Goal: Task Accomplishment & Management: Manage account settings

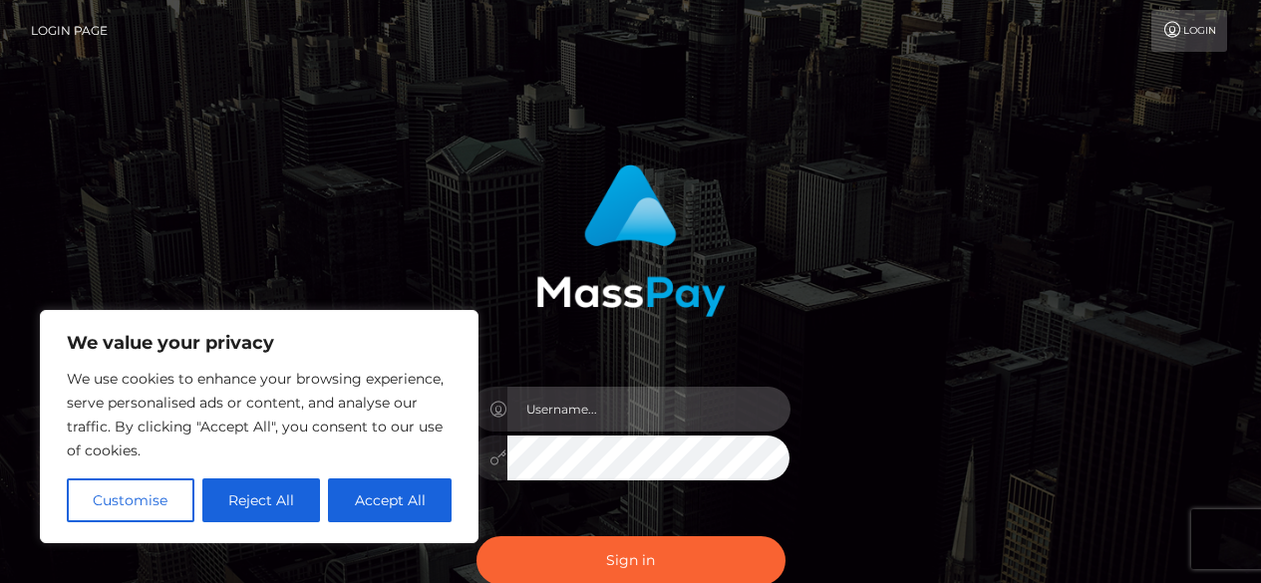
click at [694, 408] on input "text" at bounding box center [648, 409] width 283 height 45
type input "[EMAIL_ADDRESS][DOMAIN_NAME]"
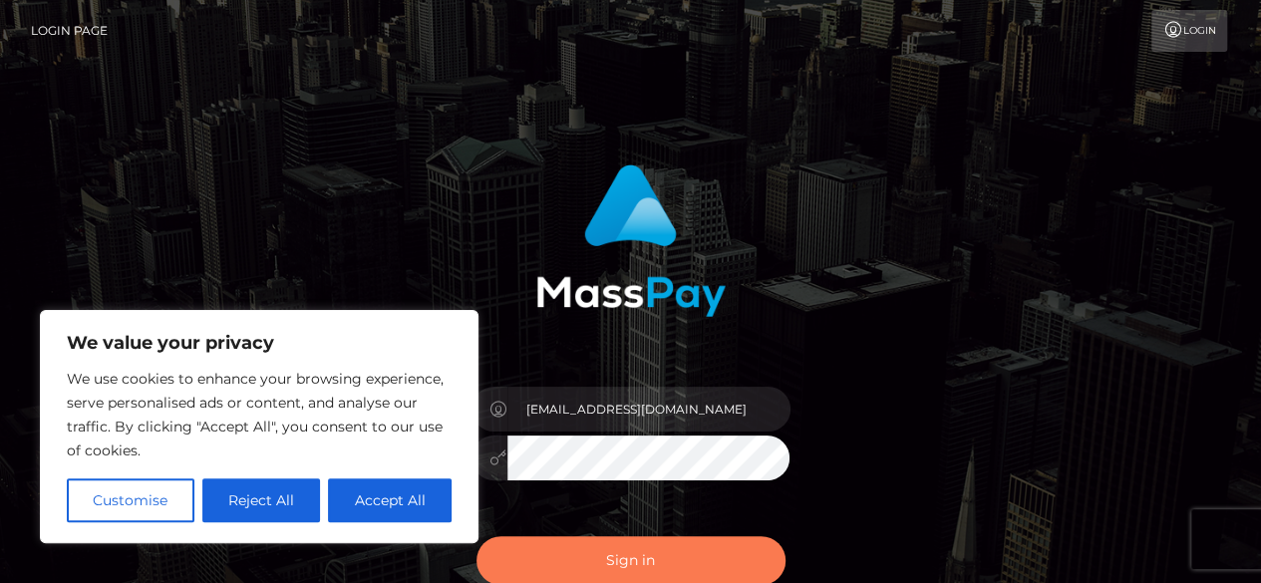
click at [713, 552] on button "Sign in" at bounding box center [631, 560] width 309 height 49
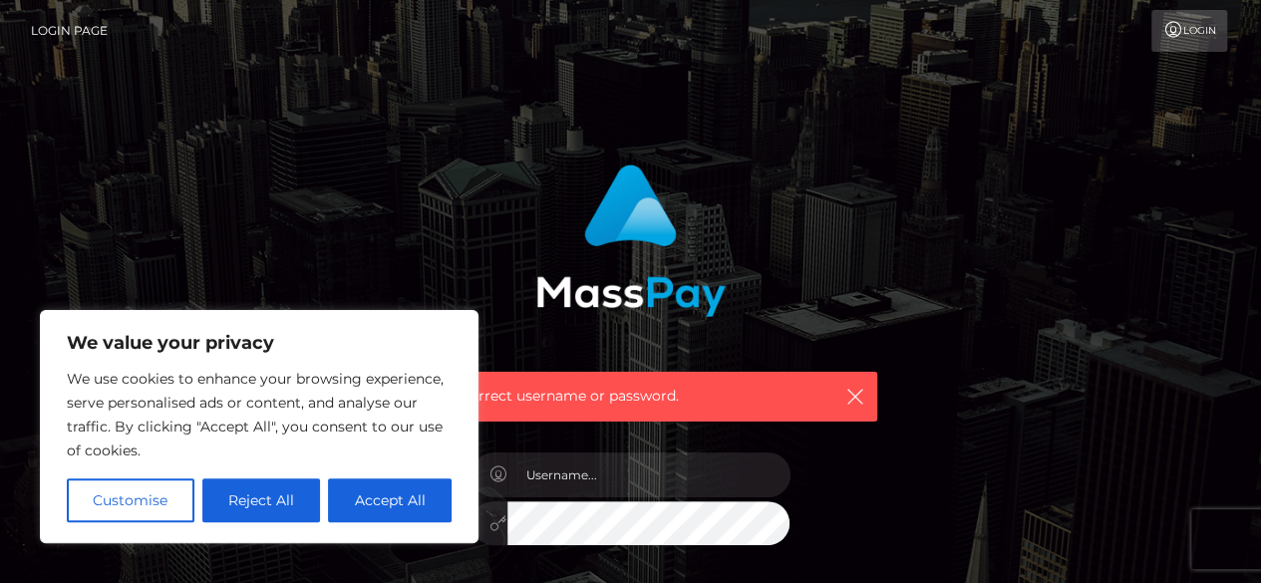
click at [417, 179] on div "Incorrect username or password." at bounding box center [630, 286] width 523 height 272
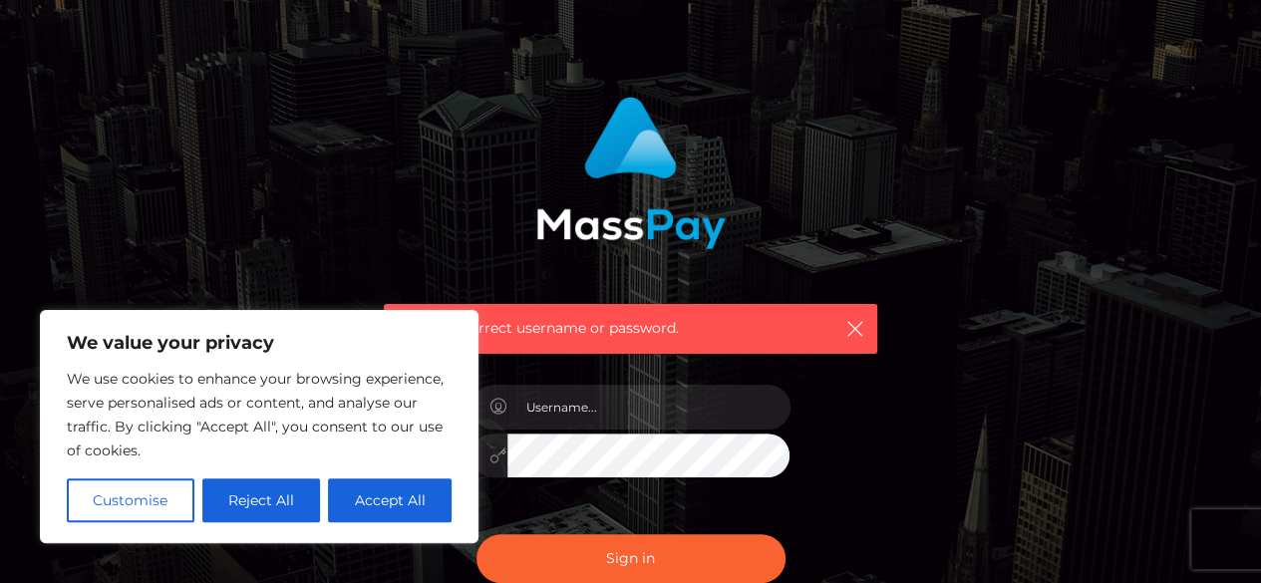
scroll to position [100, 0]
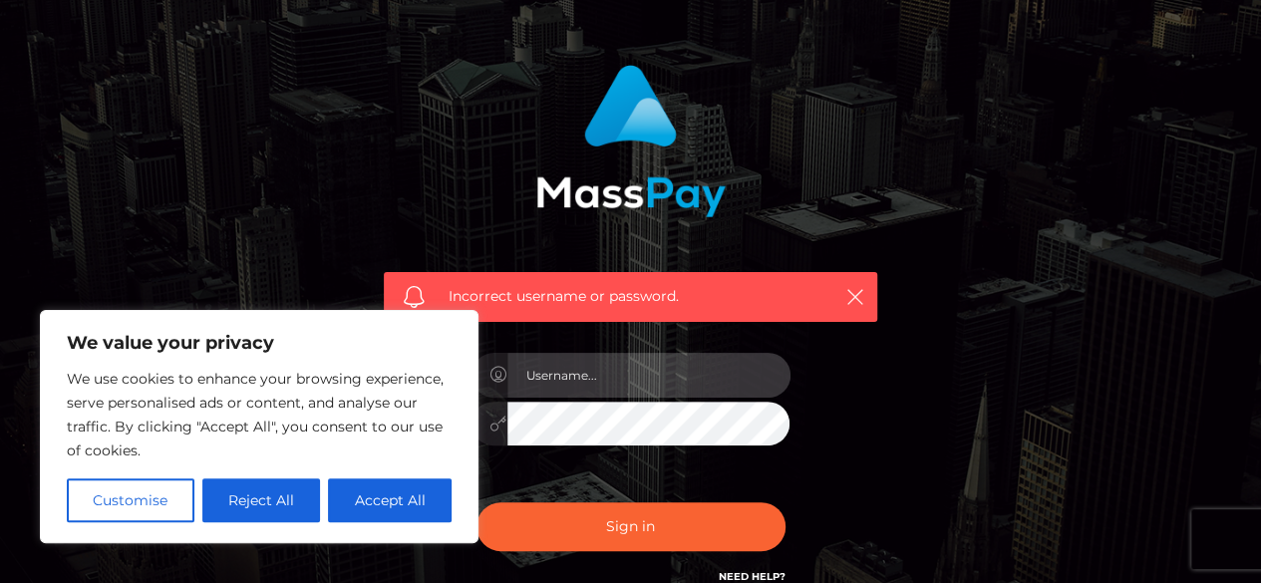
click at [726, 370] on input "text" at bounding box center [648, 375] width 283 height 45
type input "[EMAIL_ADDRESS][DOMAIN_NAME]"
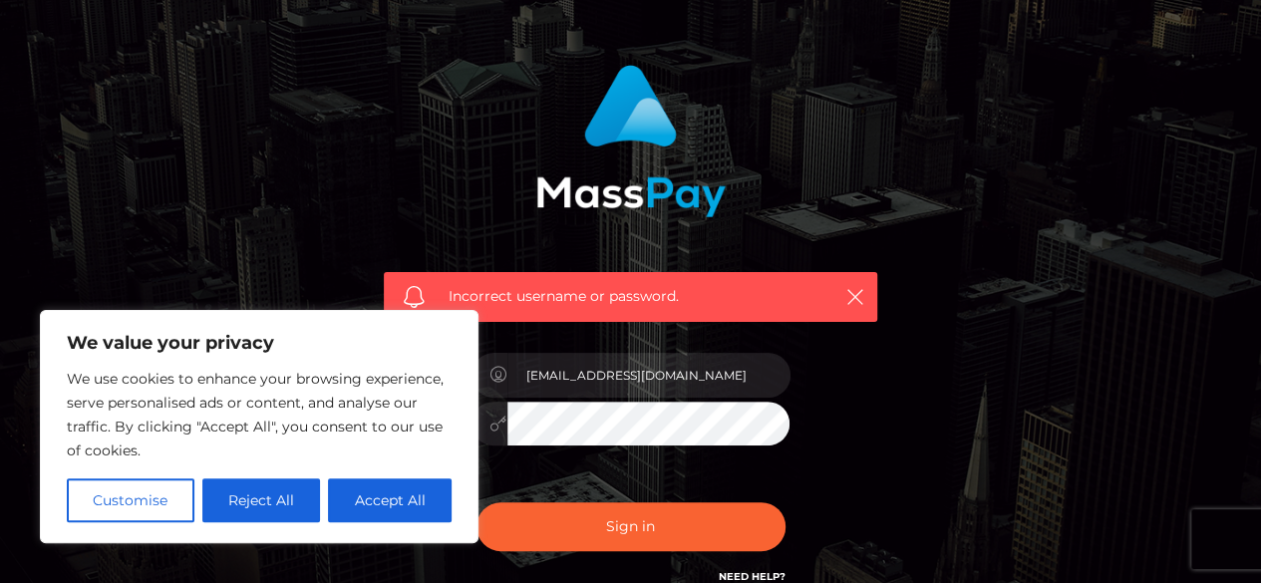
click at [420, 509] on button "Accept All" at bounding box center [390, 501] width 124 height 44
checkbox input "true"
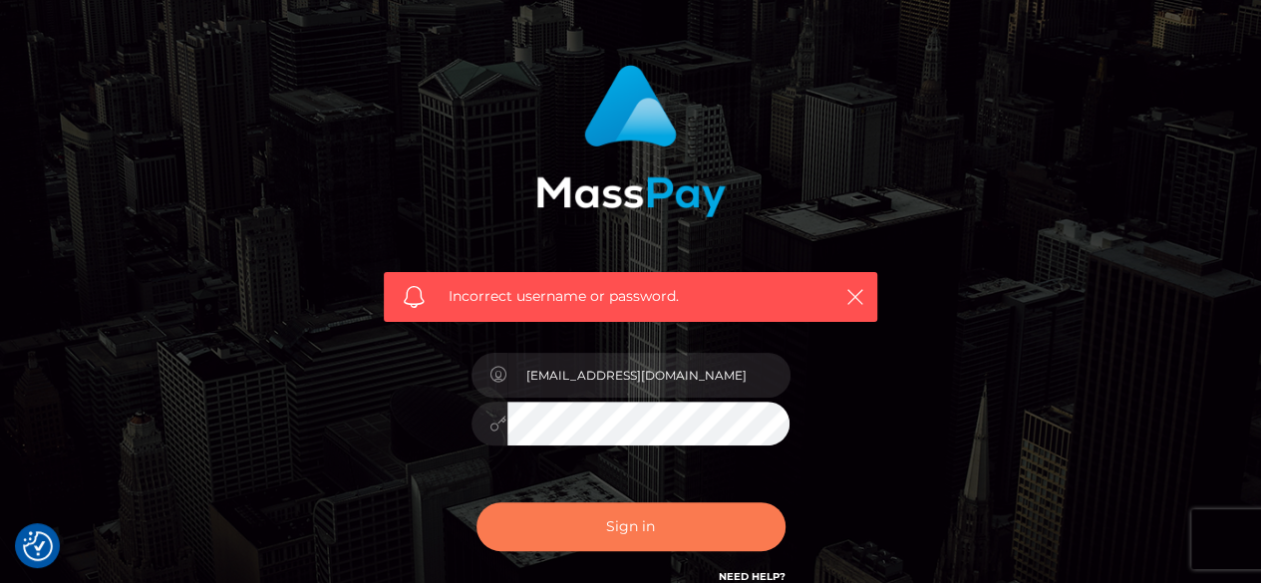
click at [547, 521] on button "Sign in" at bounding box center [631, 526] width 309 height 49
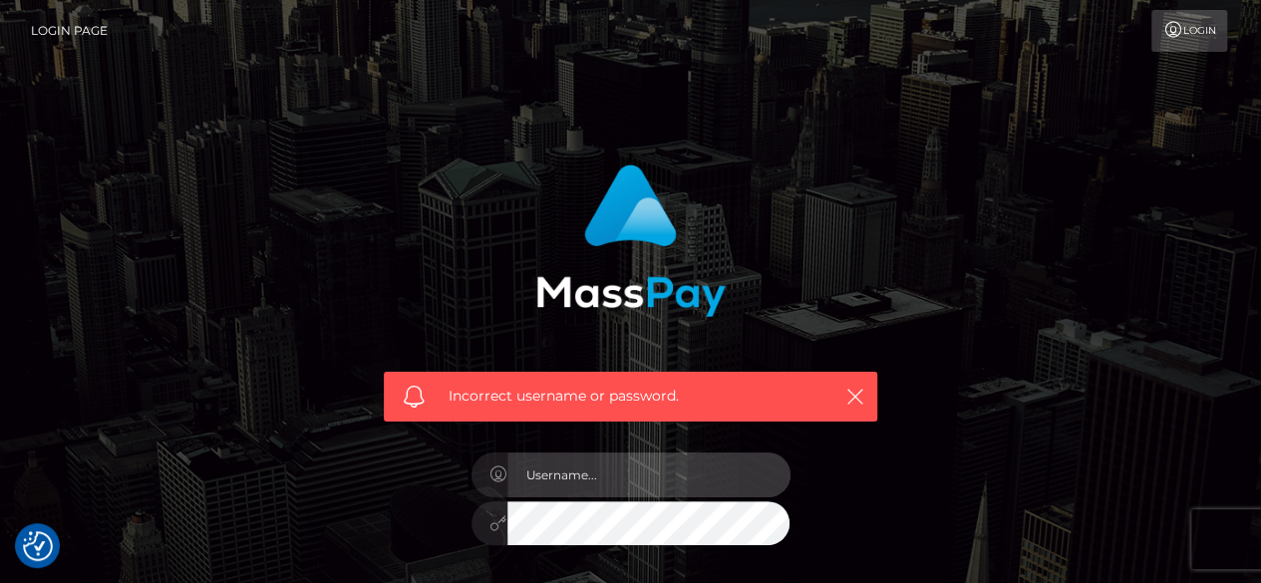
click at [699, 468] on input "text" at bounding box center [648, 475] width 283 height 45
type input "[EMAIL_ADDRESS][DOMAIN_NAME]"
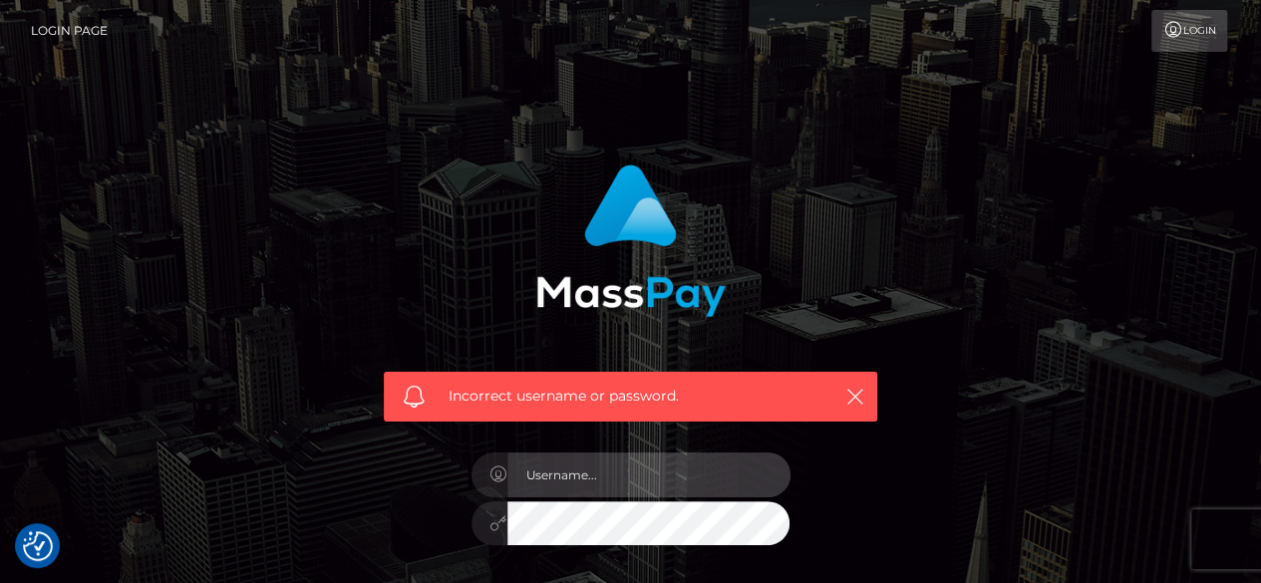
click at [710, 491] on input "text" at bounding box center [648, 475] width 283 height 45
type input "mendimelia@gmail.com"
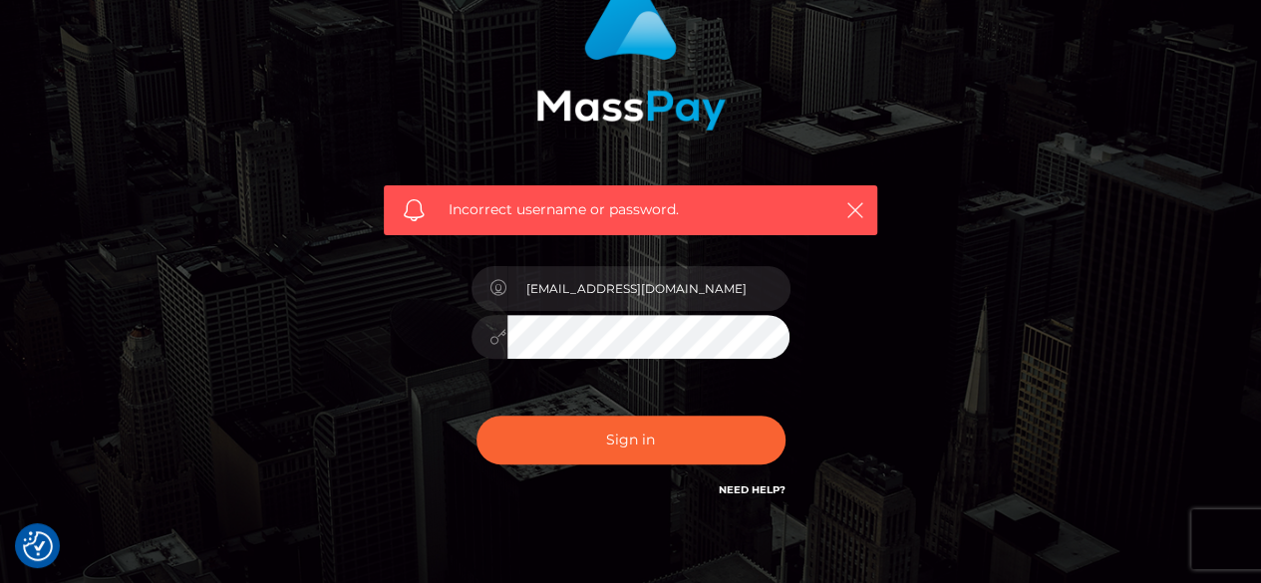
scroll to position [199, 0]
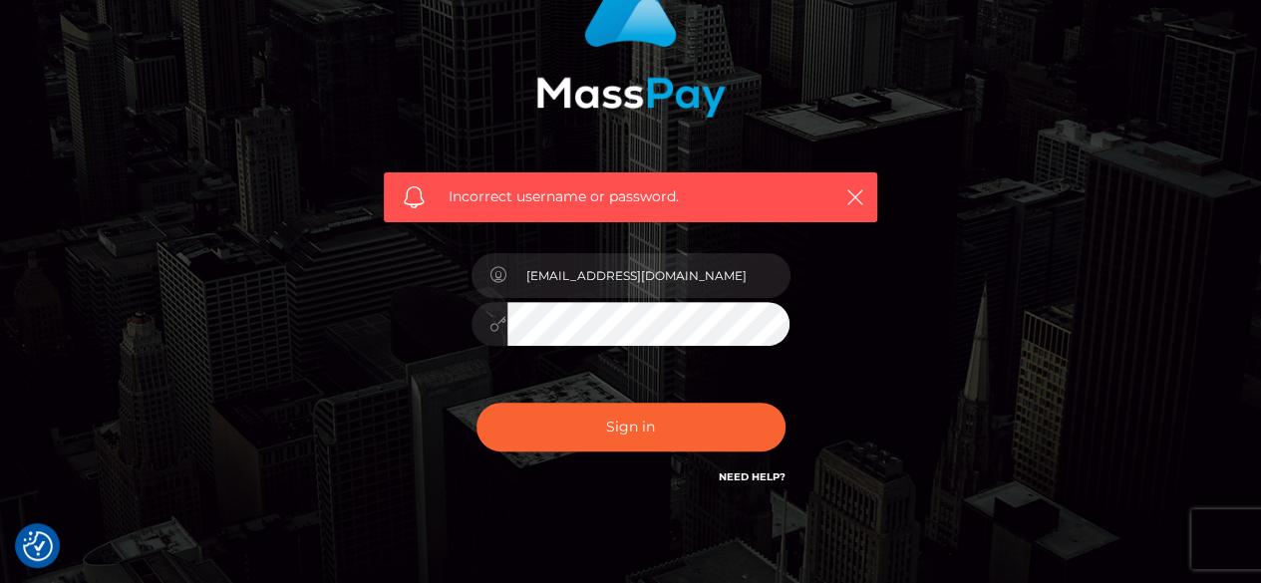
click at [751, 481] on link "Need Help?" at bounding box center [752, 477] width 67 height 13
click at [752, 476] on link "Need Help?" at bounding box center [752, 477] width 67 height 13
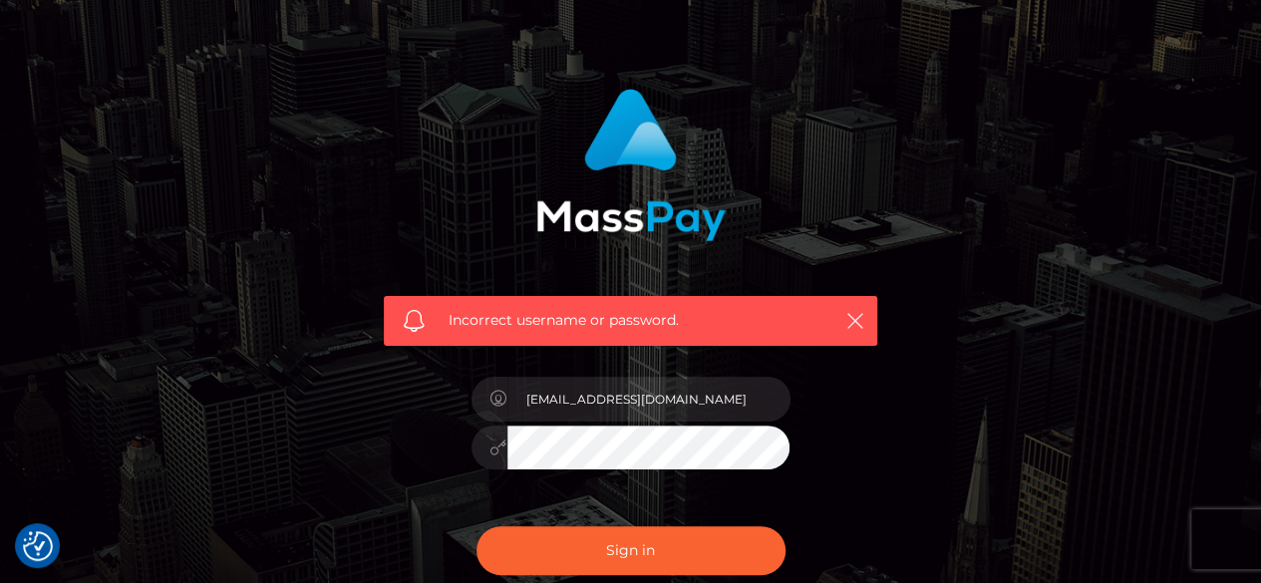
scroll to position [0, 0]
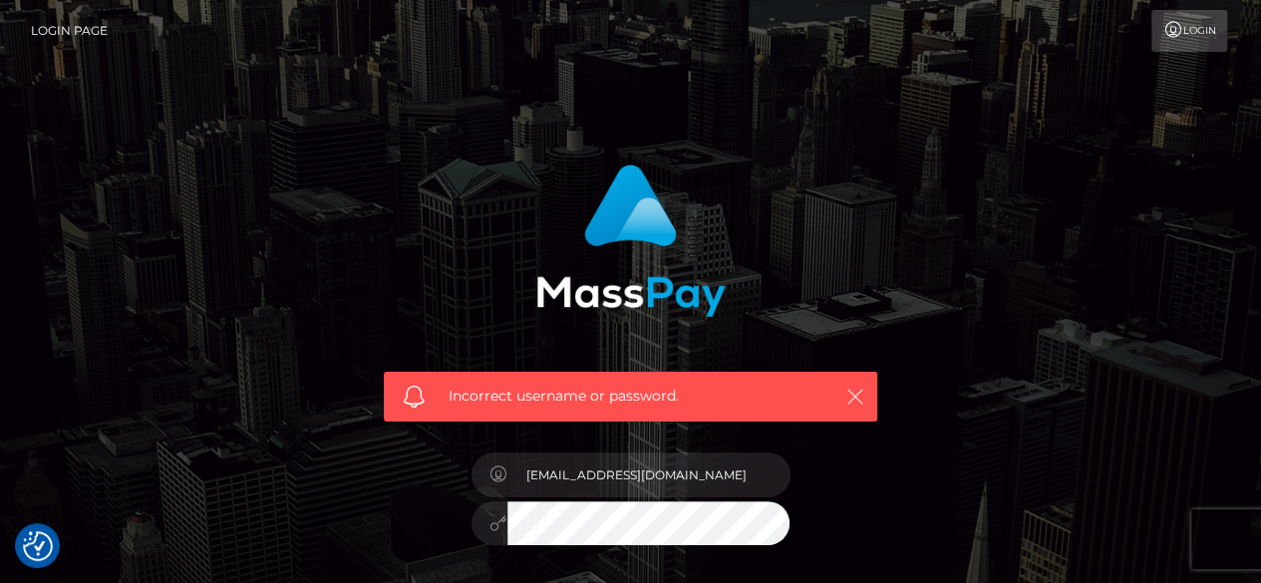
click at [855, 393] on icon "button" at bounding box center [855, 397] width 20 height 20
click at [1184, 39] on link "Login" at bounding box center [1189, 31] width 76 height 42
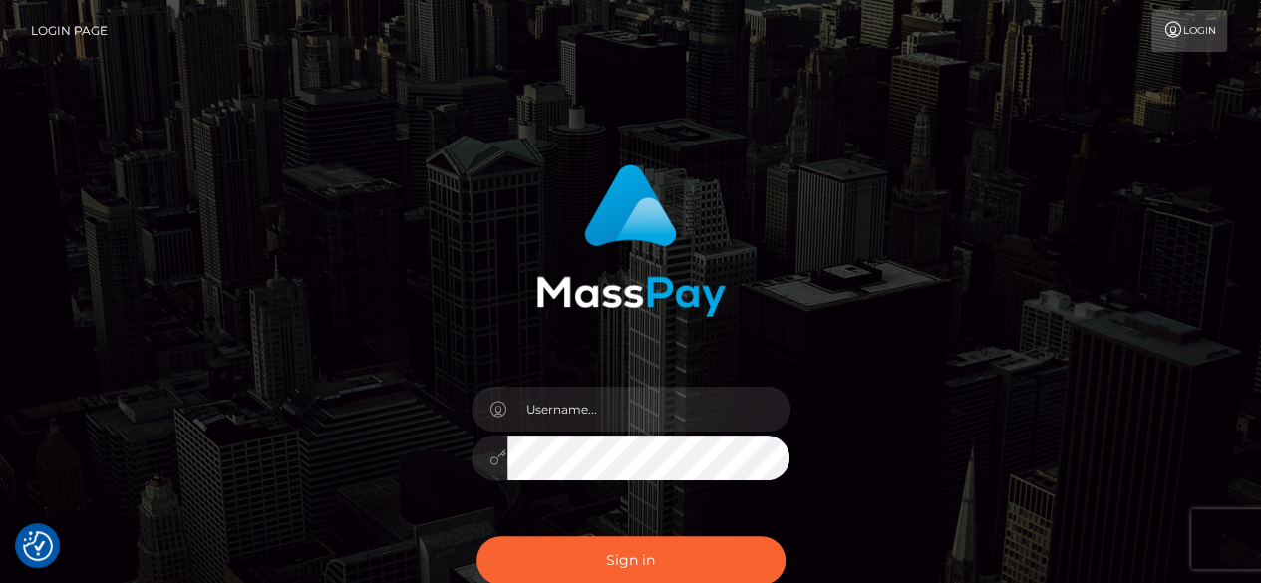
click at [1202, 29] on link "Login" at bounding box center [1189, 31] width 76 height 42
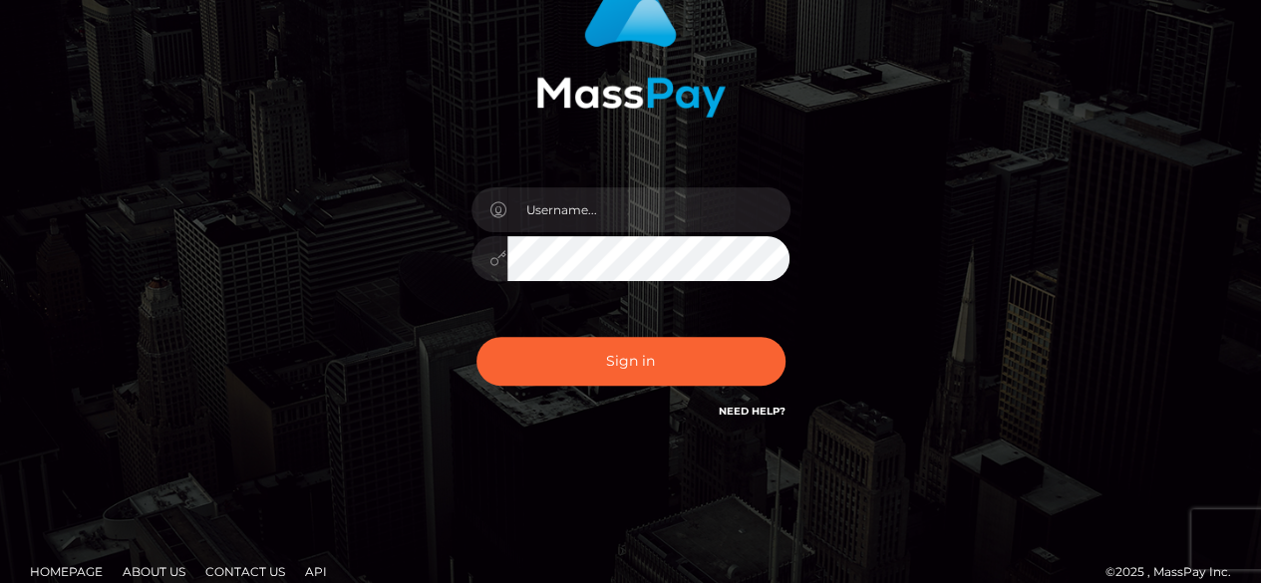
scroll to position [222, 0]
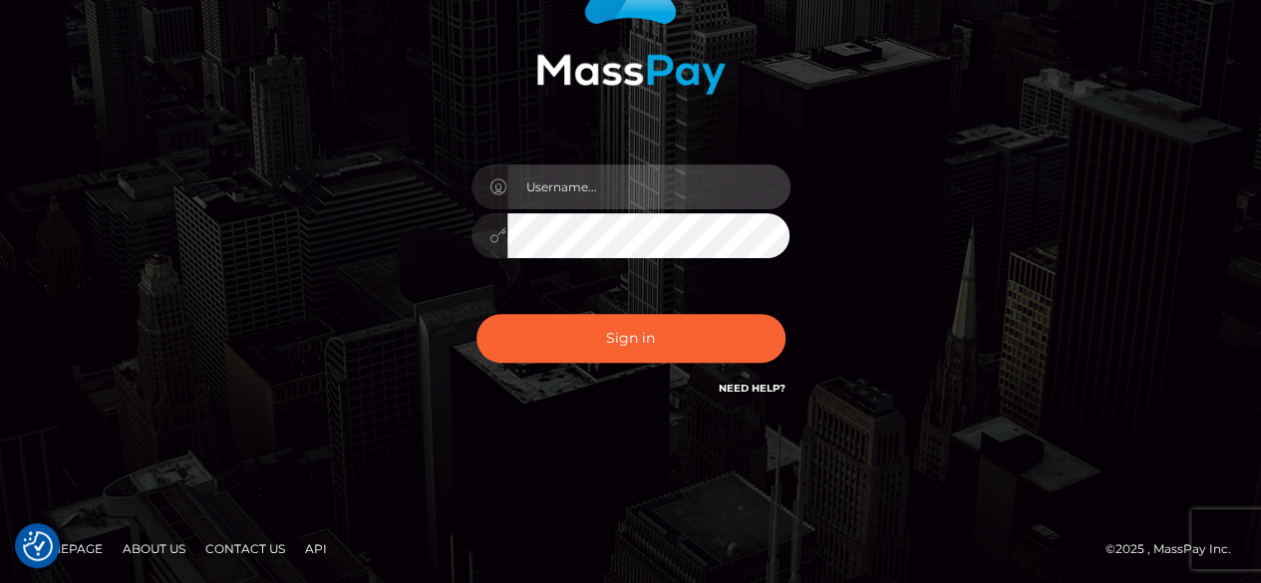
click at [708, 190] on input "text" at bounding box center [648, 186] width 283 height 45
type input "[EMAIL_ADDRESS][DOMAIN_NAME]"
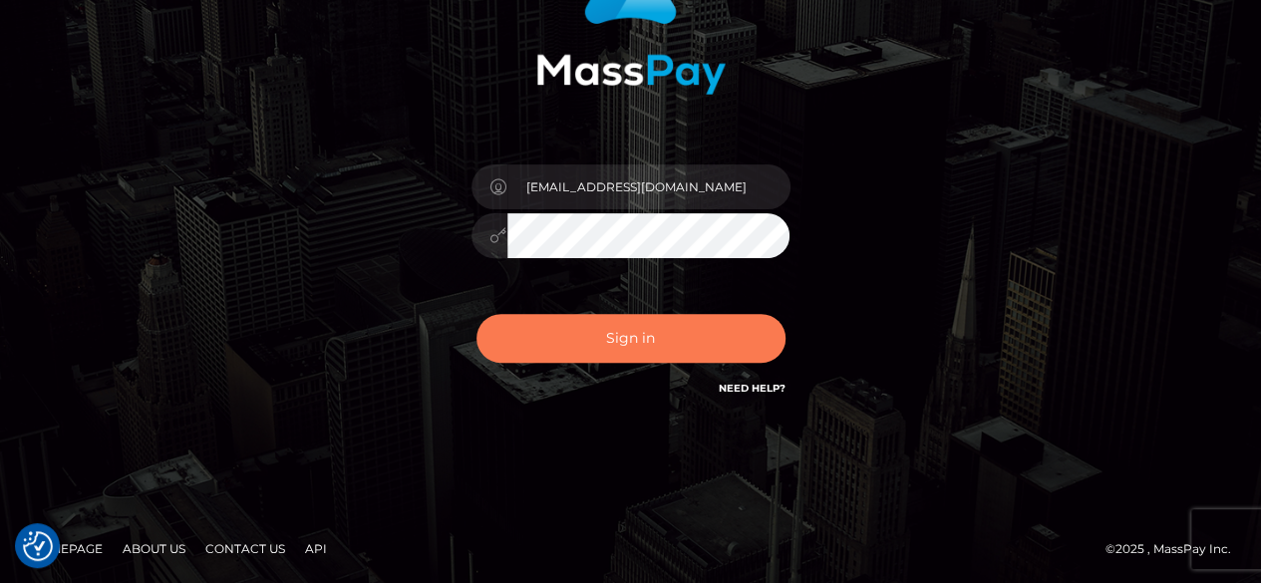
click at [524, 342] on button "Sign in" at bounding box center [631, 338] width 309 height 49
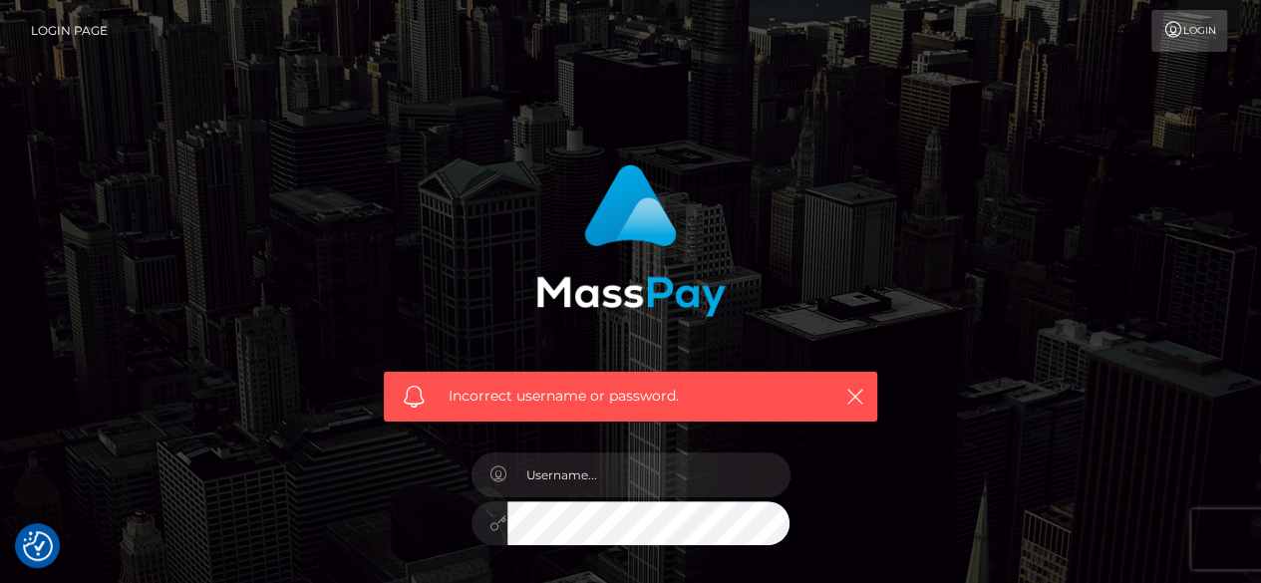
scroll to position [100, 0]
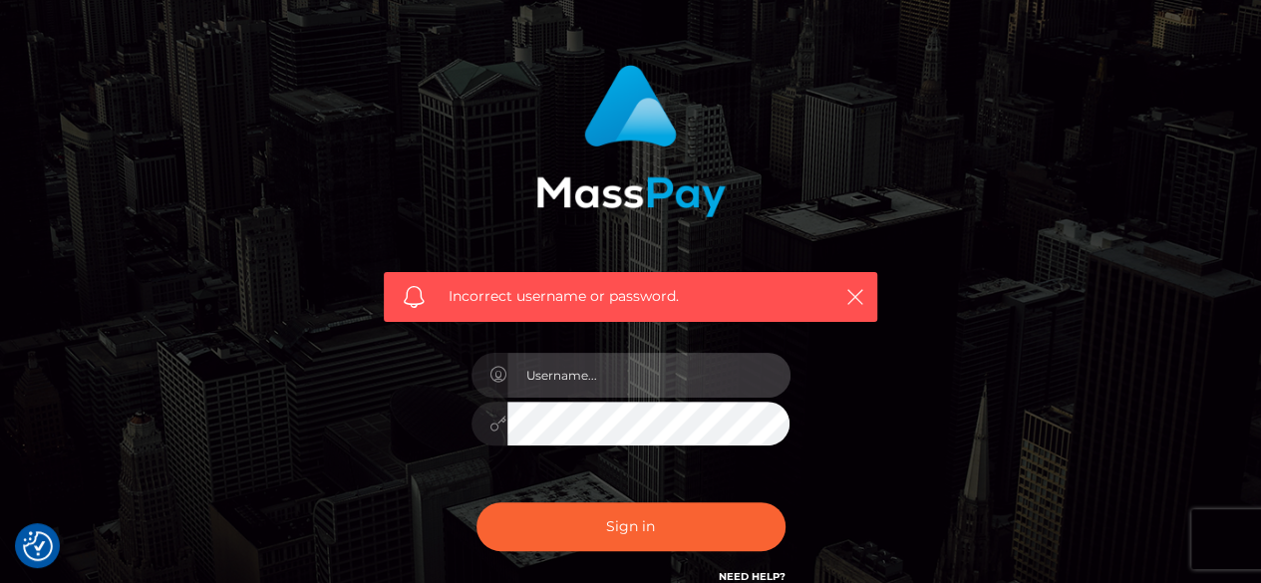
click at [664, 385] on input "text" at bounding box center [648, 375] width 283 height 45
type input "[EMAIL_ADDRESS][DOMAIN_NAME]"
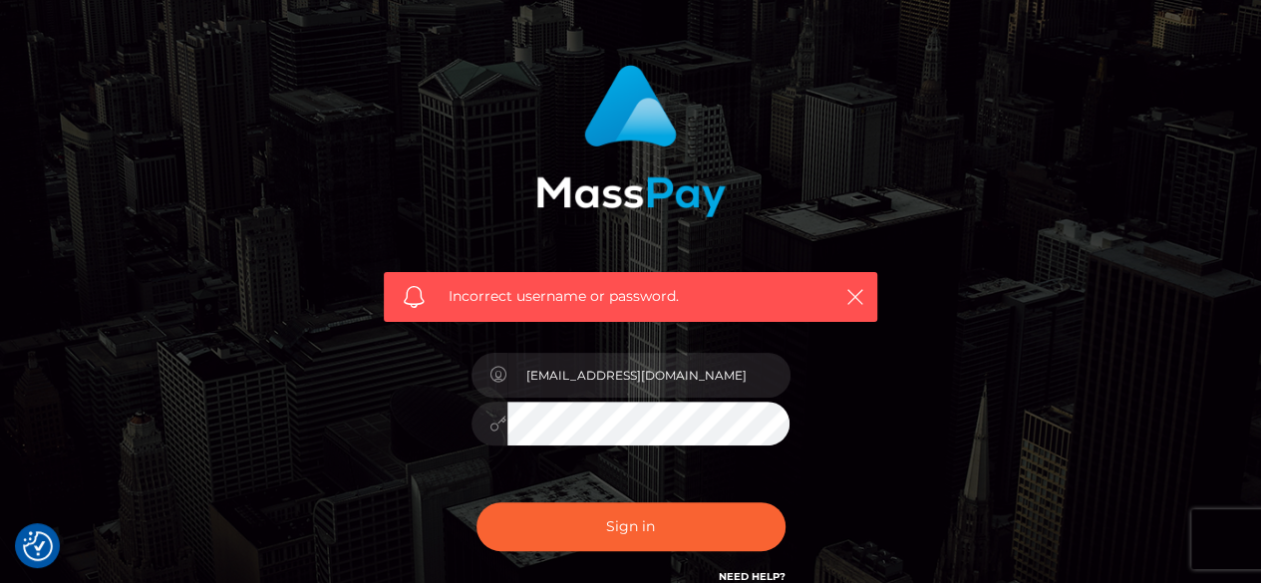
click at [477, 502] on button "Sign in" at bounding box center [631, 526] width 309 height 49
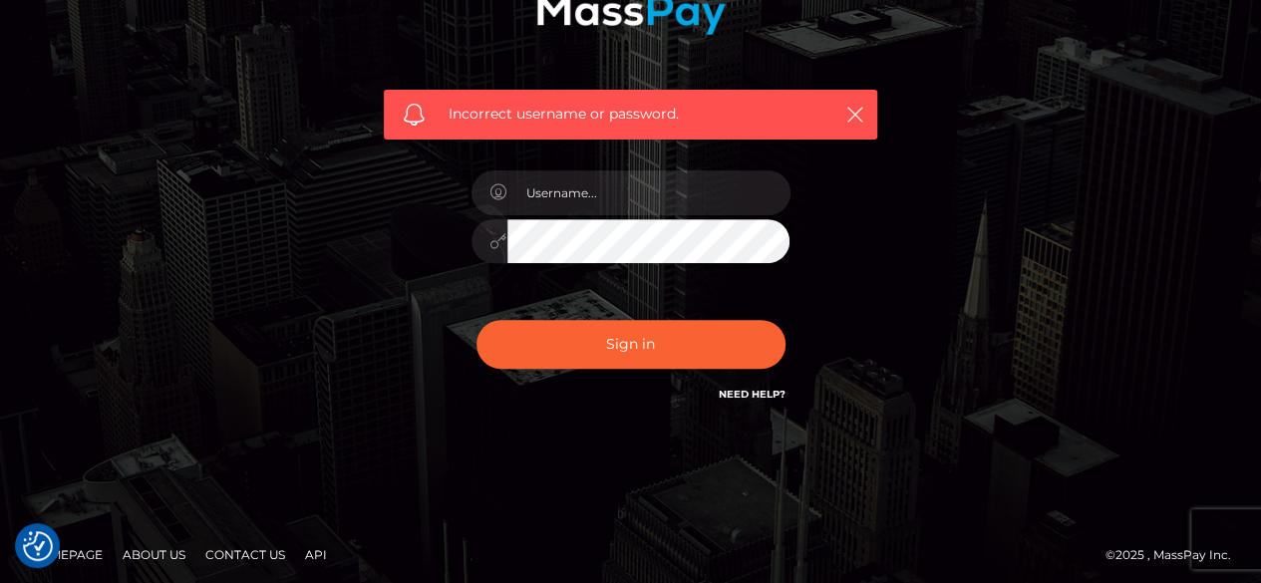
scroll to position [288, 0]
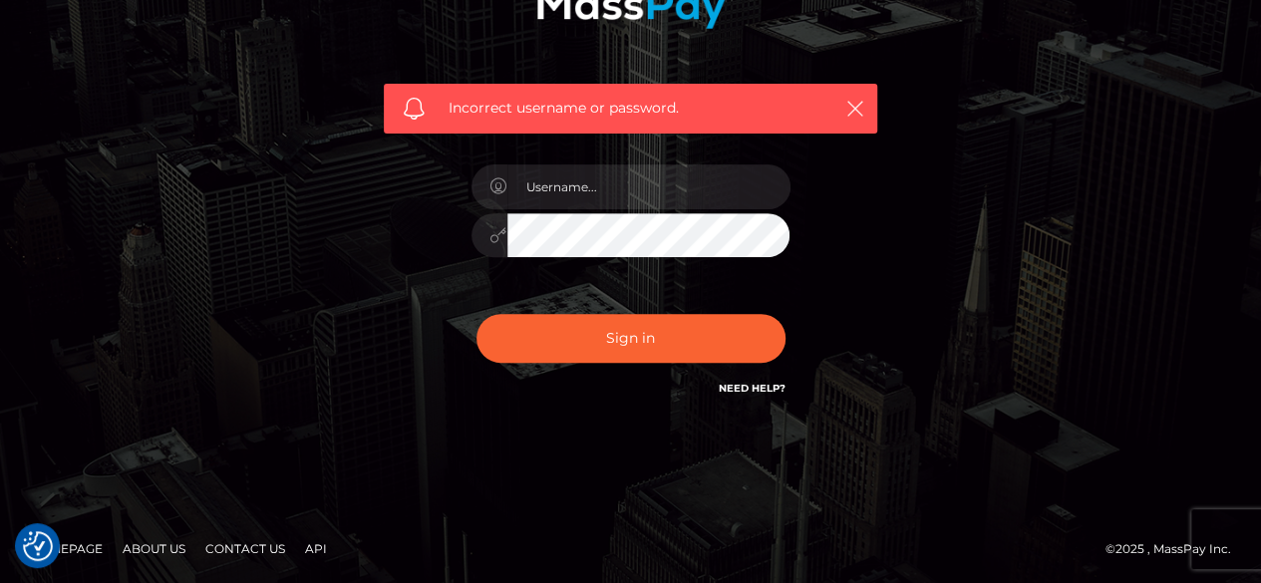
click at [750, 385] on link "Need Help?" at bounding box center [752, 388] width 67 height 13
drag, startPoint x: 1135, startPoint y: 348, endPoint x: 929, endPoint y: 247, distance: 228.7
click at [1135, 348] on div "Incorrect username or password." at bounding box center [631, 147] width 1136 height 573
click at [853, 117] on icon "button" at bounding box center [855, 109] width 20 height 20
click at [858, 102] on icon "button" at bounding box center [855, 109] width 20 height 20
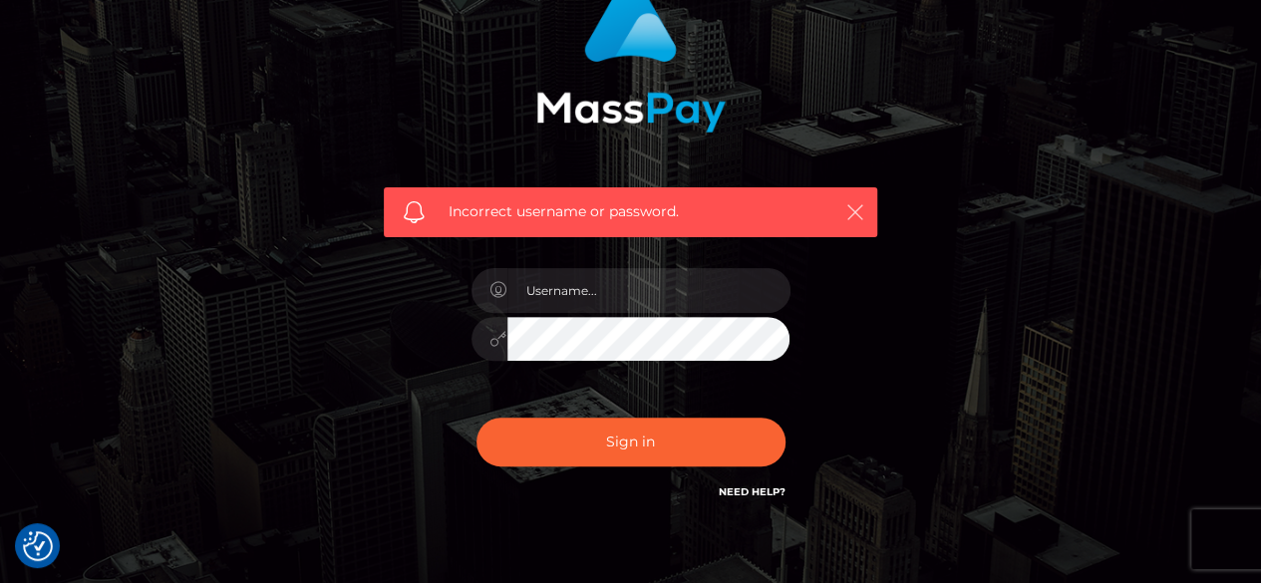
scroll to position [89, 0]
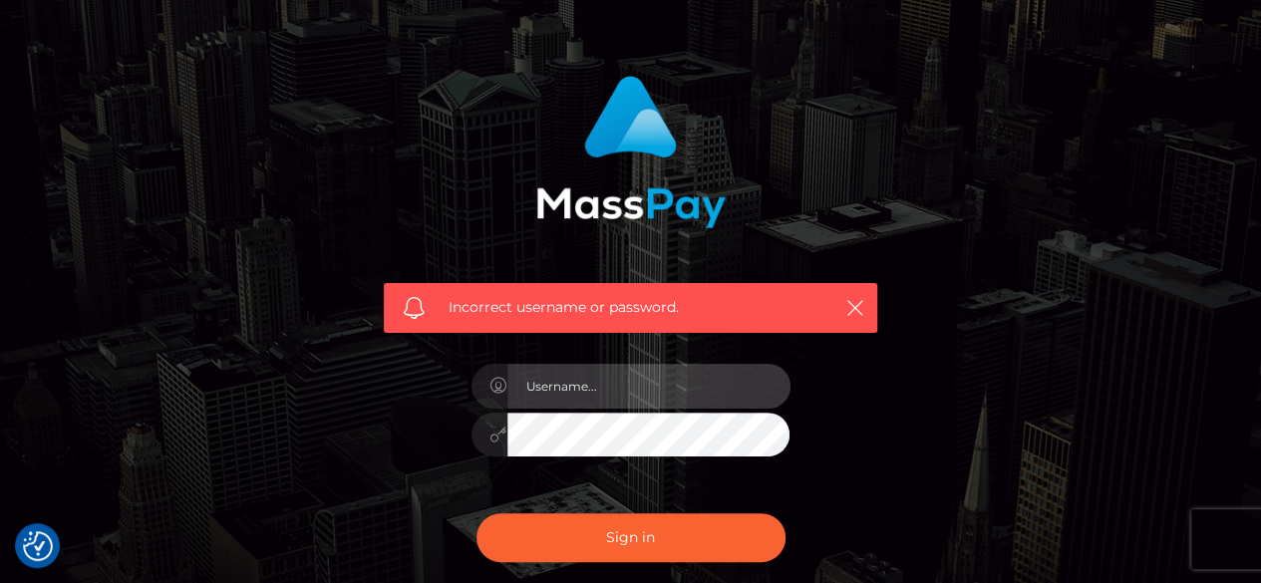
click at [708, 383] on input "text" at bounding box center [648, 386] width 283 height 45
click at [750, 376] on input "text" at bounding box center [648, 386] width 283 height 45
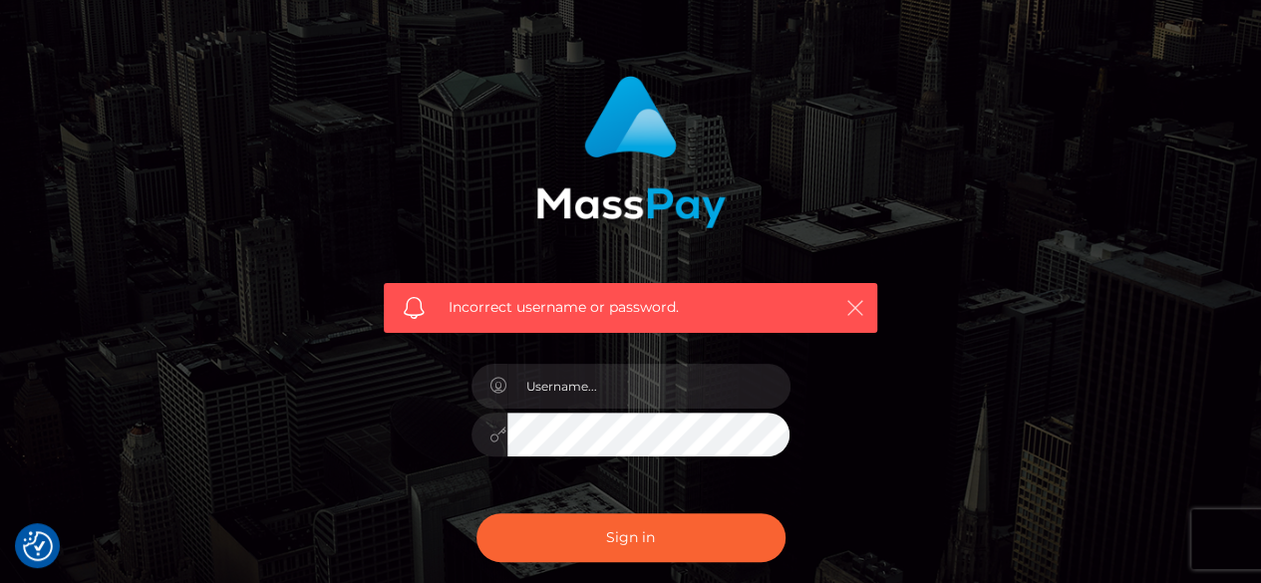
click at [845, 298] on icon "button" at bounding box center [855, 308] width 20 height 20
click at [853, 306] on icon "button" at bounding box center [855, 308] width 20 height 20
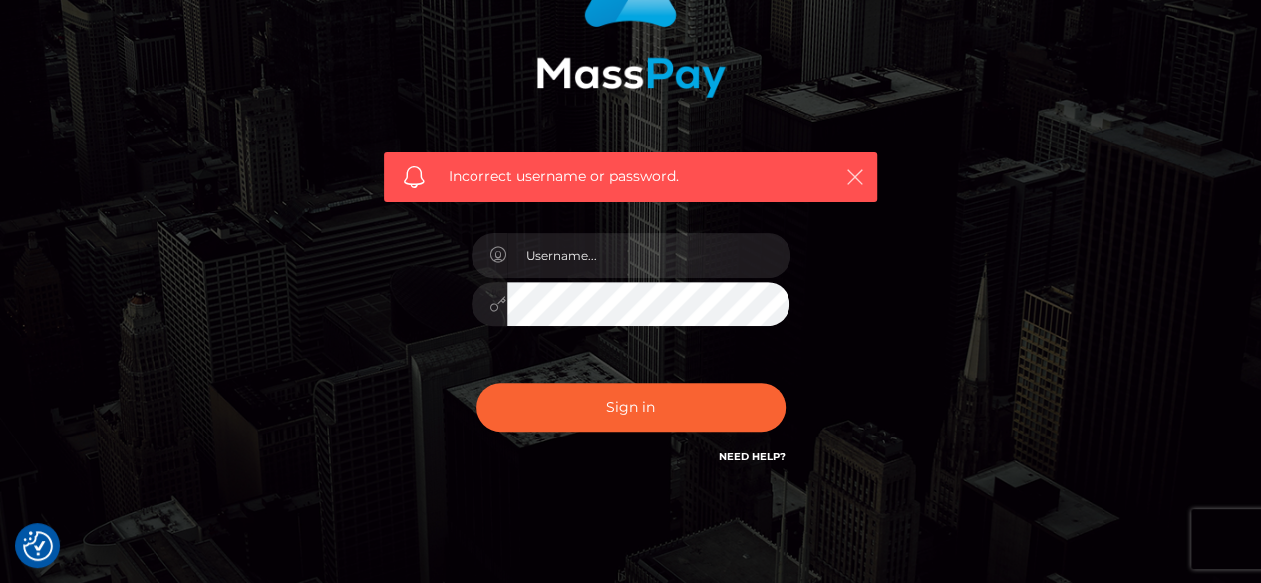
scroll to position [188, 0]
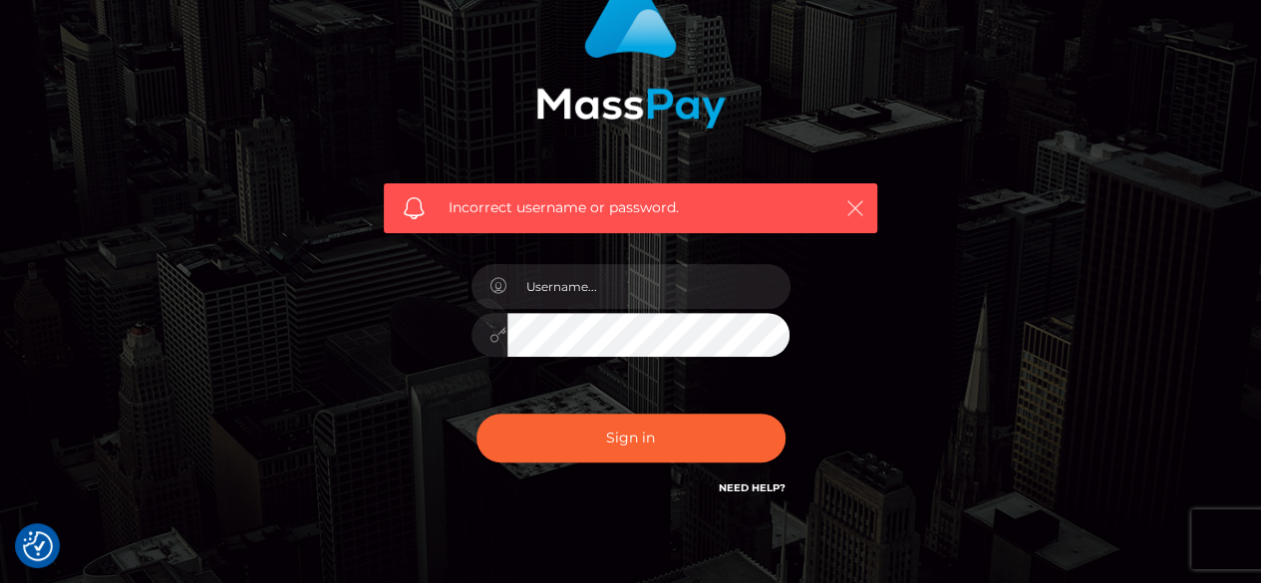
click at [853, 202] on icon "button" at bounding box center [855, 208] width 20 height 20
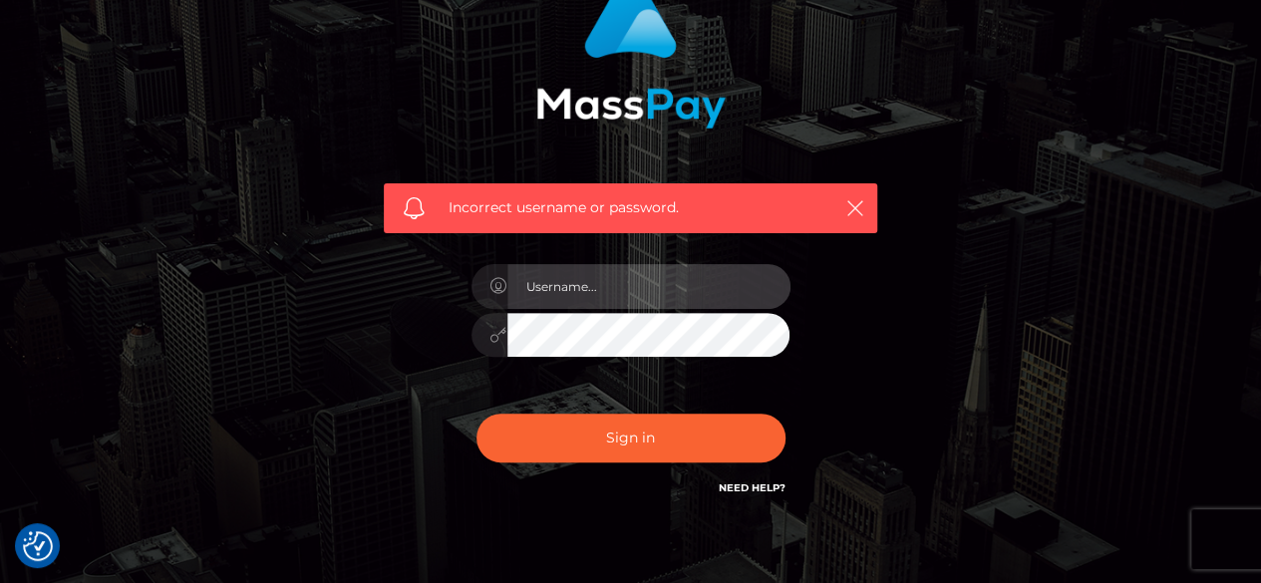
click at [729, 280] on input "text" at bounding box center [648, 286] width 283 height 45
type input "mendimelia@gmail.com"
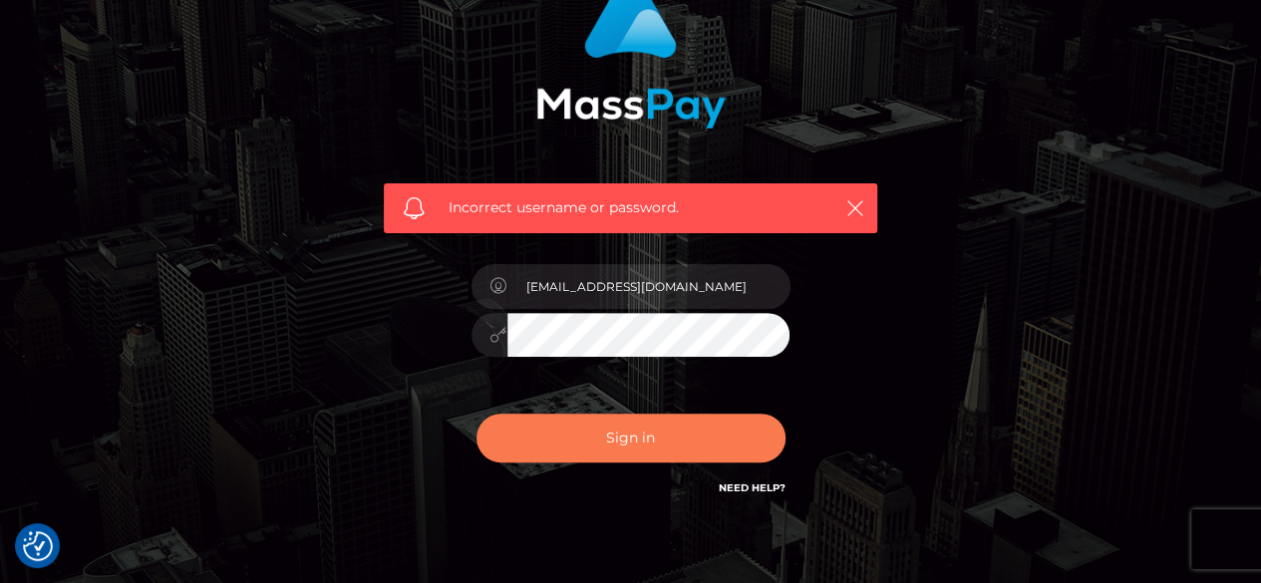
click at [685, 448] on button "Sign in" at bounding box center [631, 438] width 309 height 49
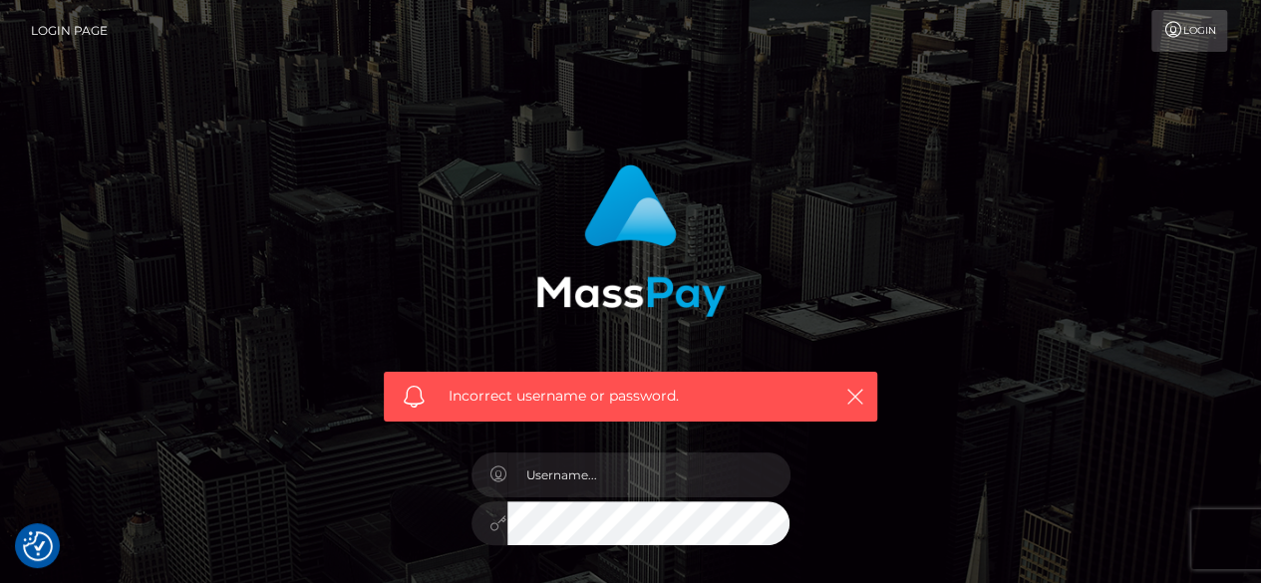
click at [1175, 29] on icon at bounding box center [1172, 30] width 21 height 16
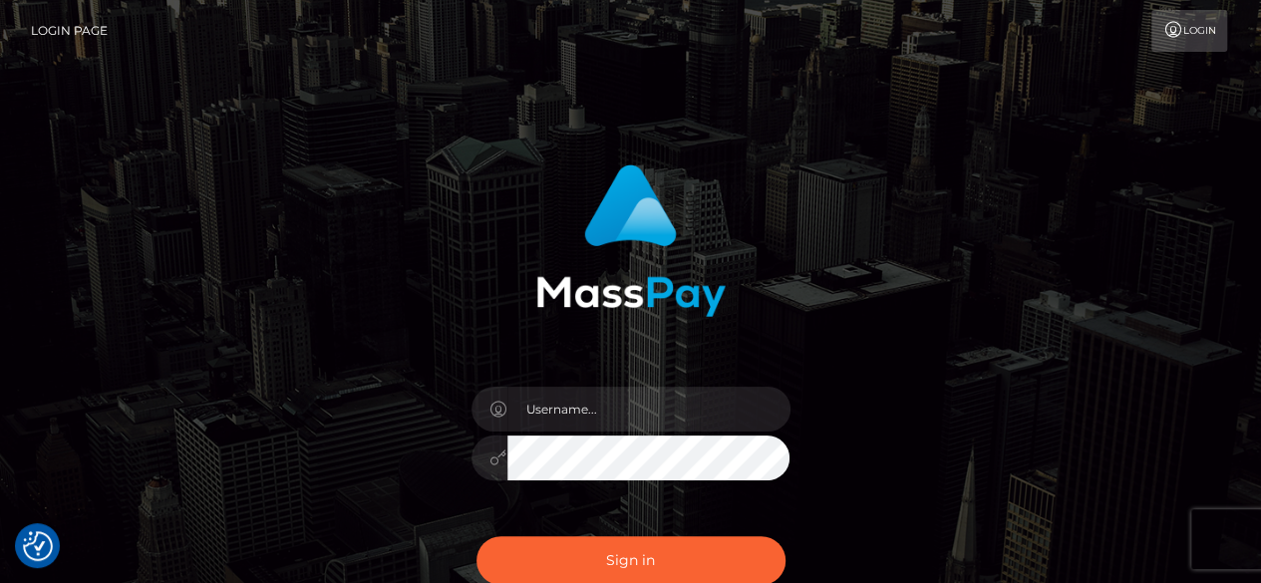
click at [1175, 29] on icon at bounding box center [1172, 30] width 21 height 16
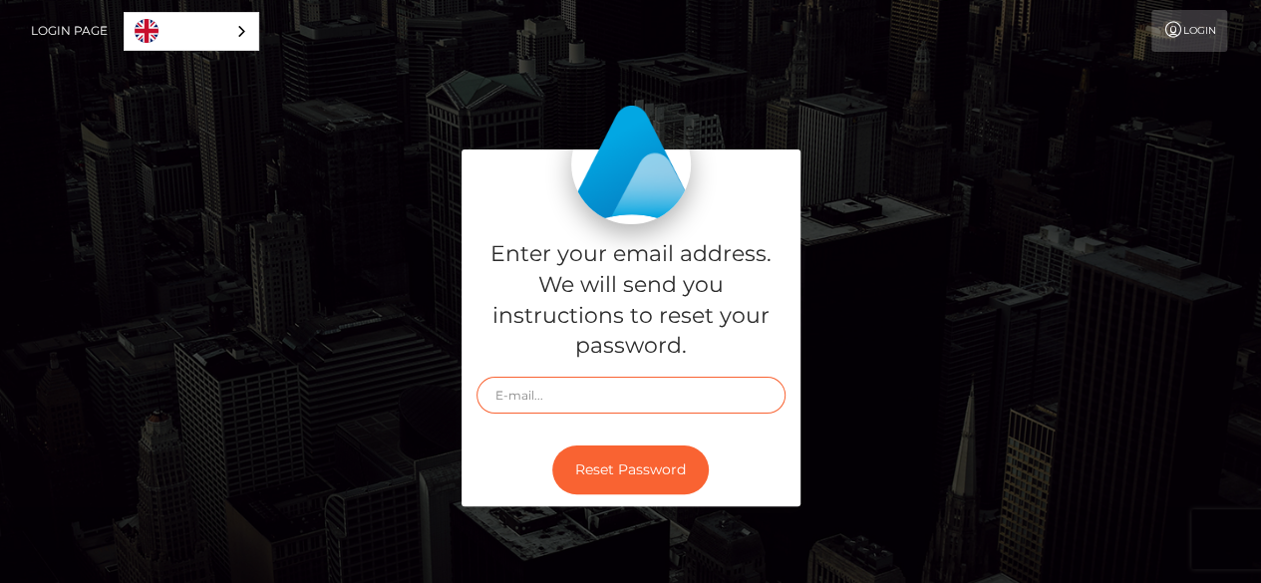
click at [678, 391] on input "text" at bounding box center [631, 395] width 309 height 37
type input "[EMAIL_ADDRESS][DOMAIN_NAME]"
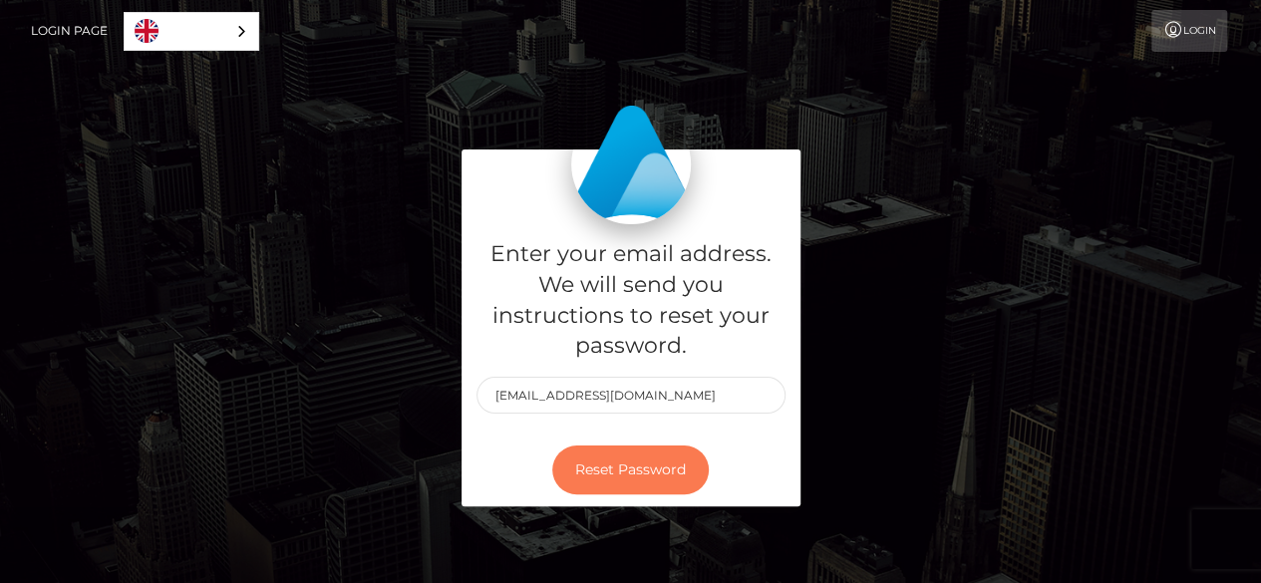
click at [668, 468] on button "Reset Password" at bounding box center [630, 470] width 157 height 49
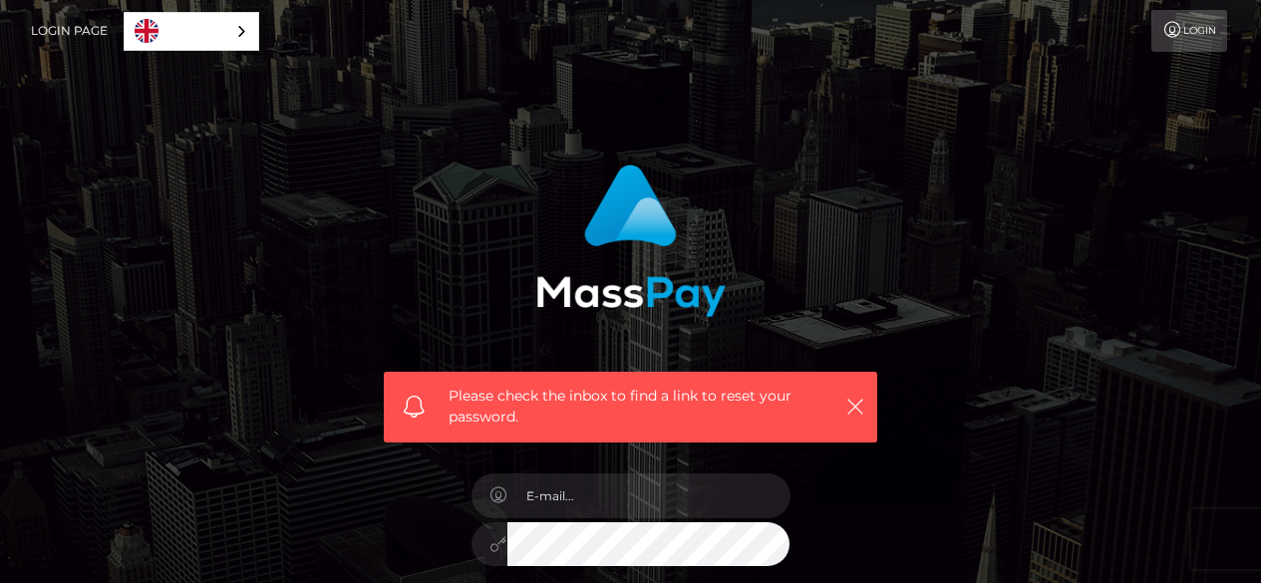
scroll to position [100, 0]
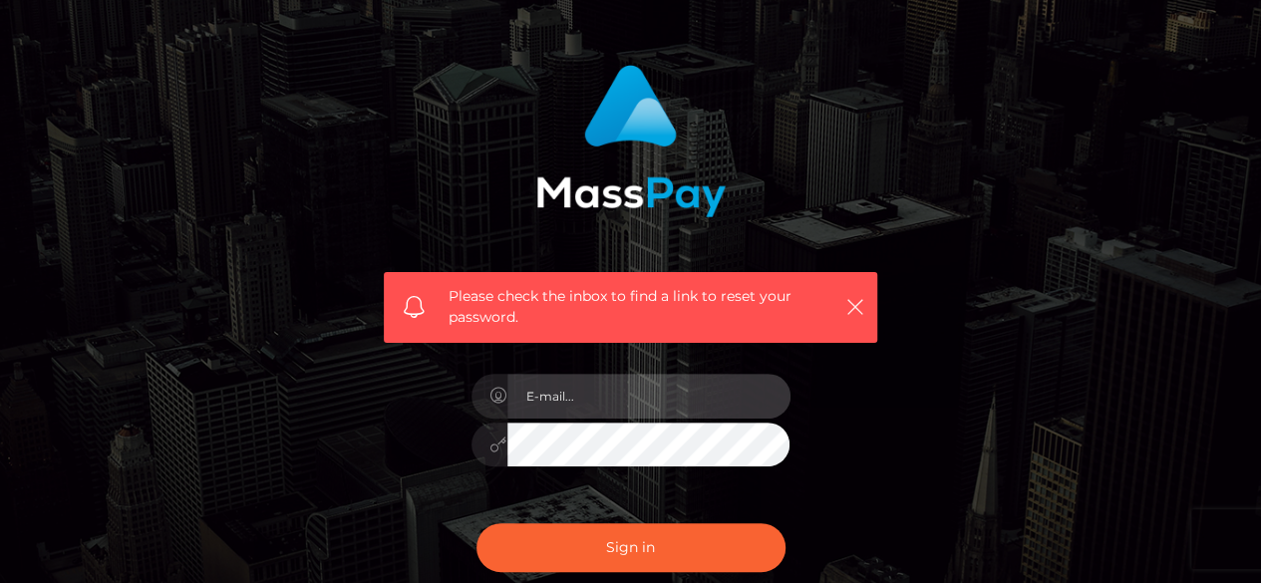
type input "[EMAIL_ADDRESS][DOMAIN_NAME]"
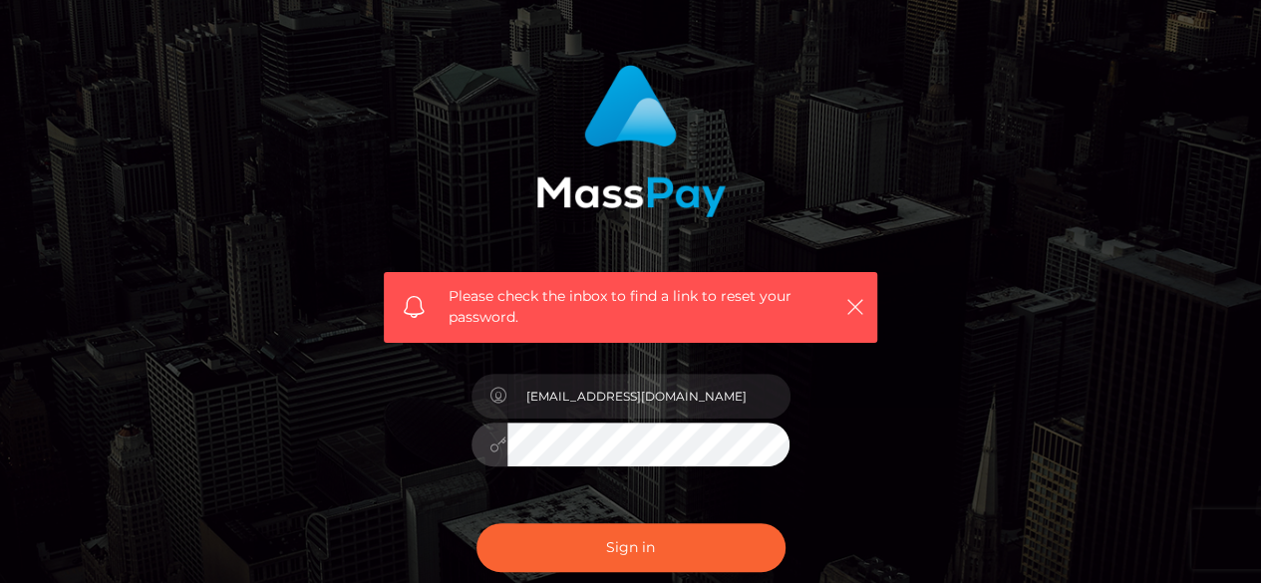
click at [477, 523] on button "Sign in" at bounding box center [631, 547] width 309 height 49
